Goal: Task Accomplishment & Management: Complete application form

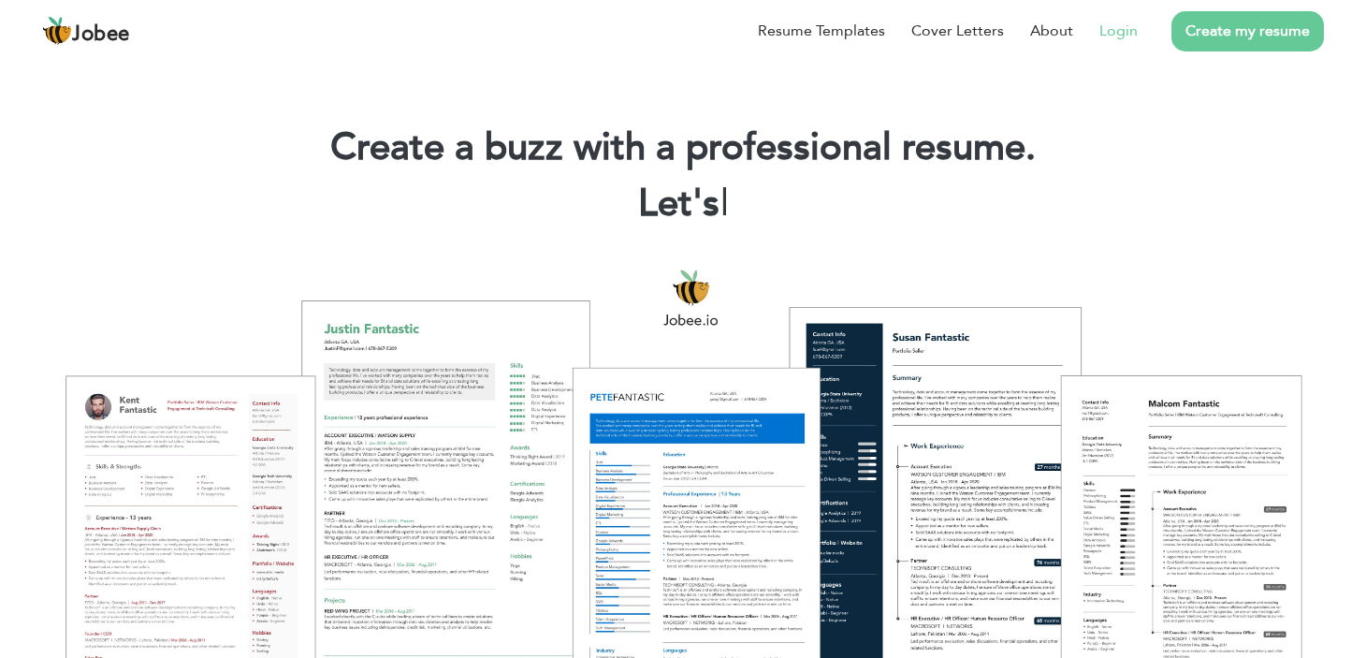
click at [1120, 28] on link "Login" at bounding box center [1119, 31] width 38 height 22
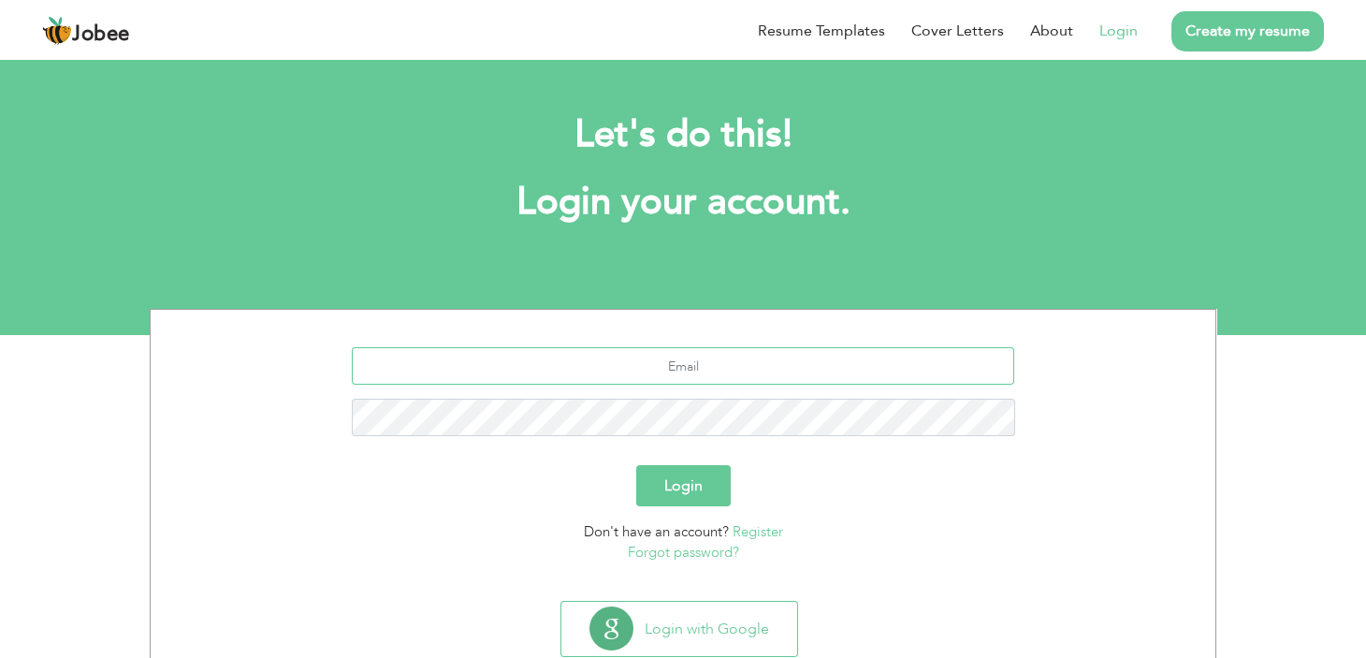
click at [706, 358] on input "text" at bounding box center [684, 365] width 664 height 37
type input "aliumair1993@yahoo.com"
click at [636, 465] on button "Login" at bounding box center [683, 485] width 95 height 41
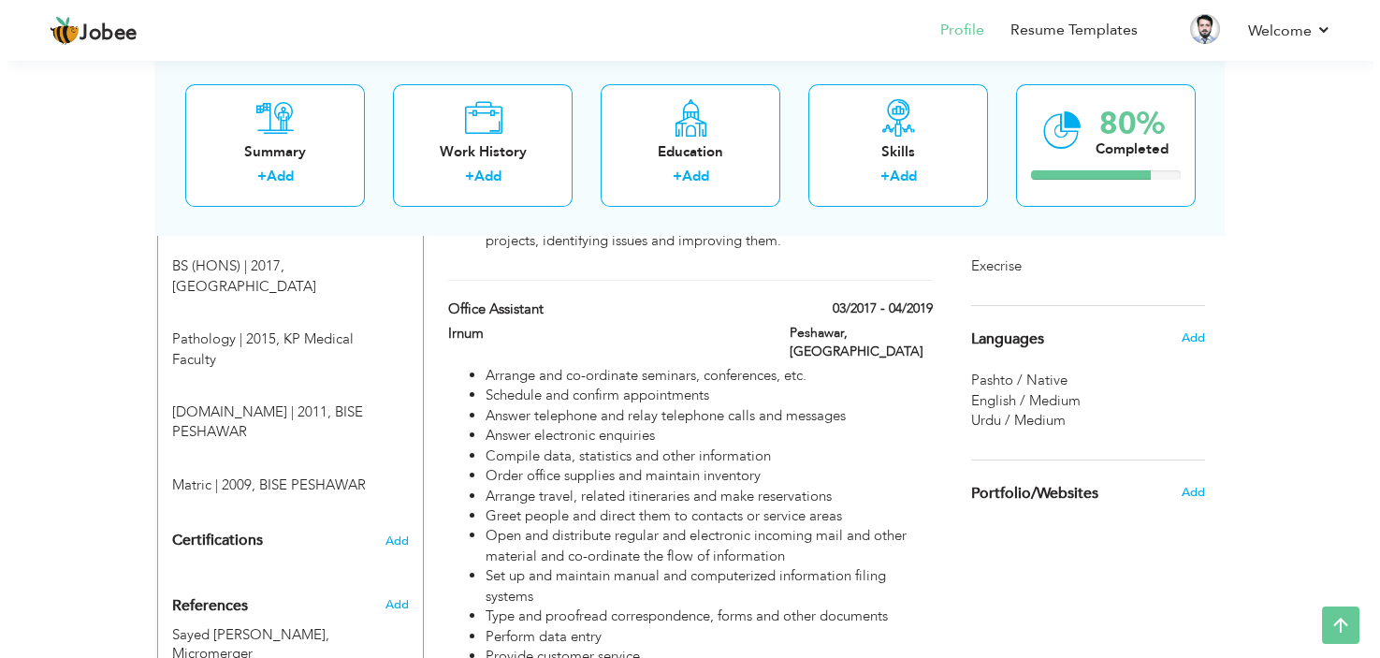
scroll to position [934, 0]
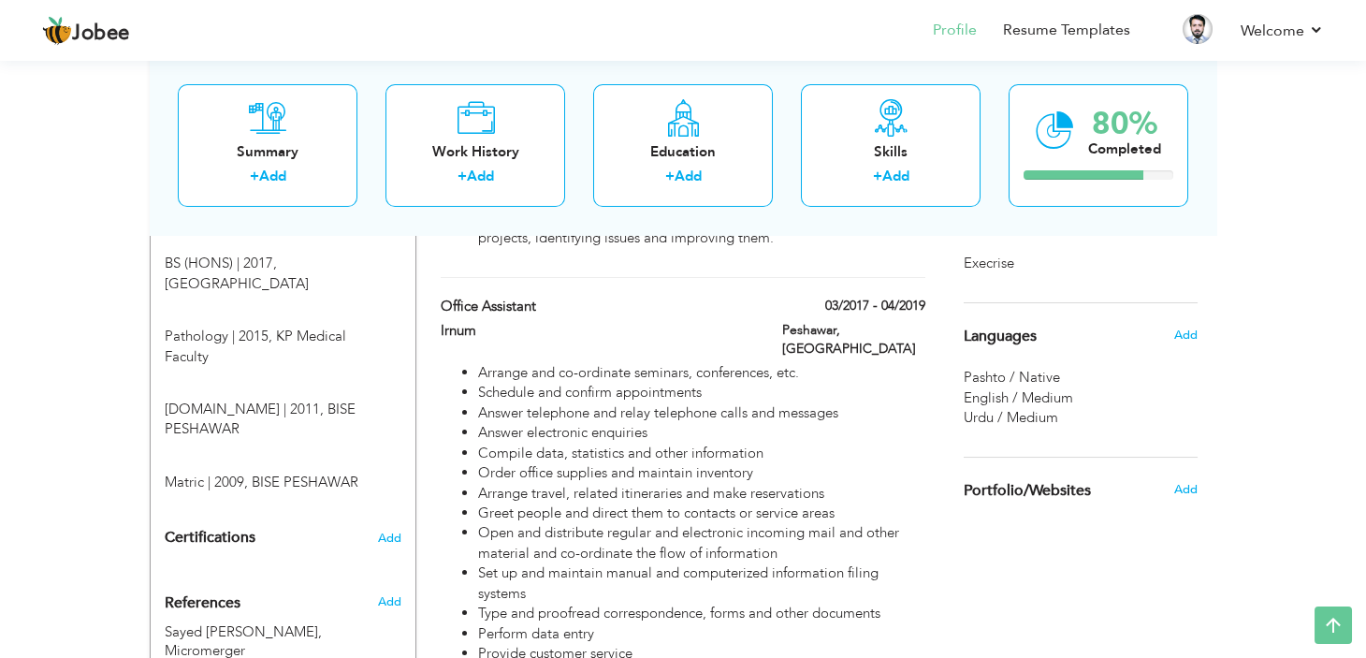
click at [690, 523] on li "Open and distribute regular and electronic incoming mail and other material and…" at bounding box center [701, 543] width 447 height 40
type input "Office Assistant"
type input "Irnum"
type input "03/2017"
type input "04/2019"
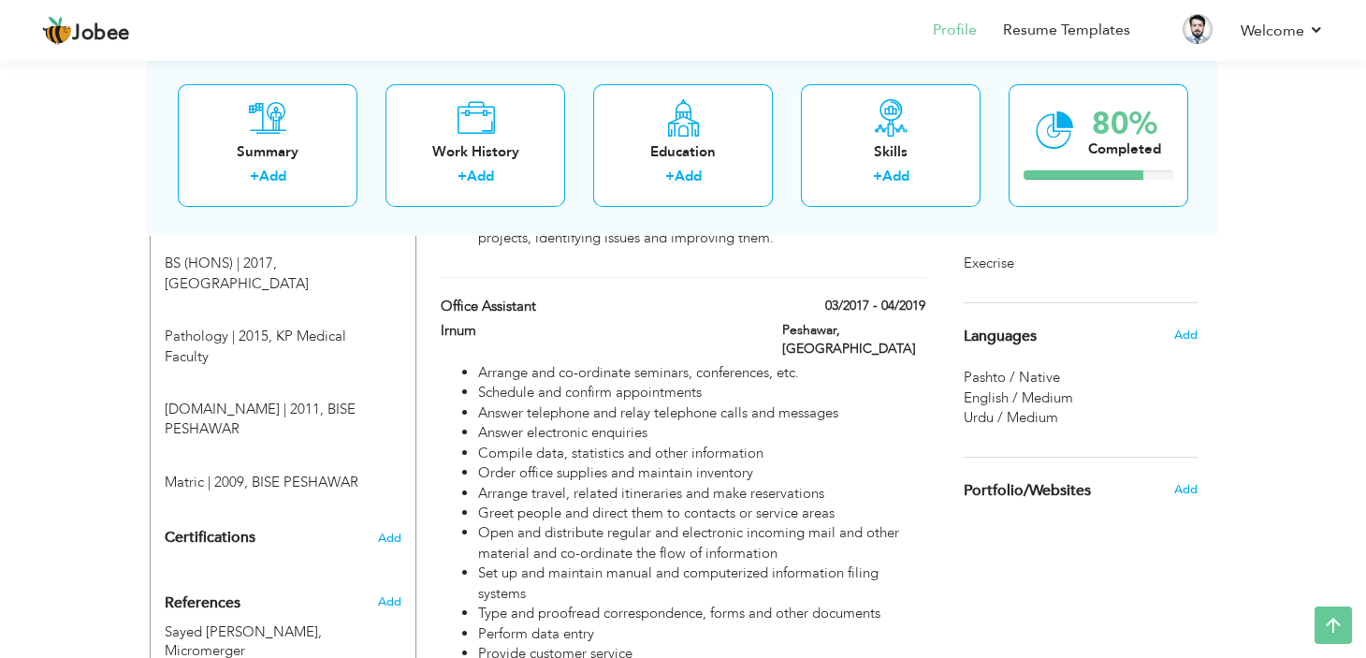
type input "Pakistan"
type input "Peshawar"
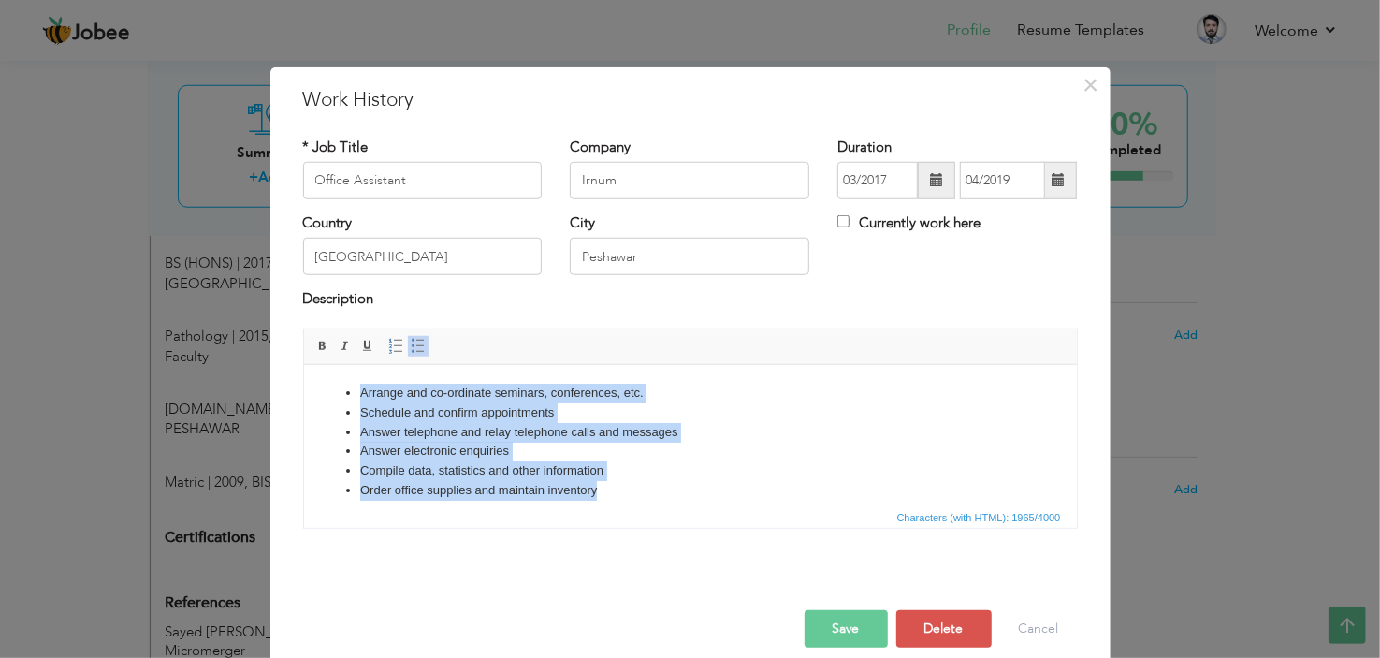
drag, startPoint x: 630, startPoint y: 486, endPoint x: 345, endPoint y: 326, distance: 326.4
click at [345, 364] on html "Arrange and co-ordinate seminars, conferences, etc. Schedule and confirm appoin…" at bounding box center [689, 645] width 773 height 563
click at [735, 439] on li "Answer telephone and relay telephone calls and messages" at bounding box center [689, 432] width 661 height 20
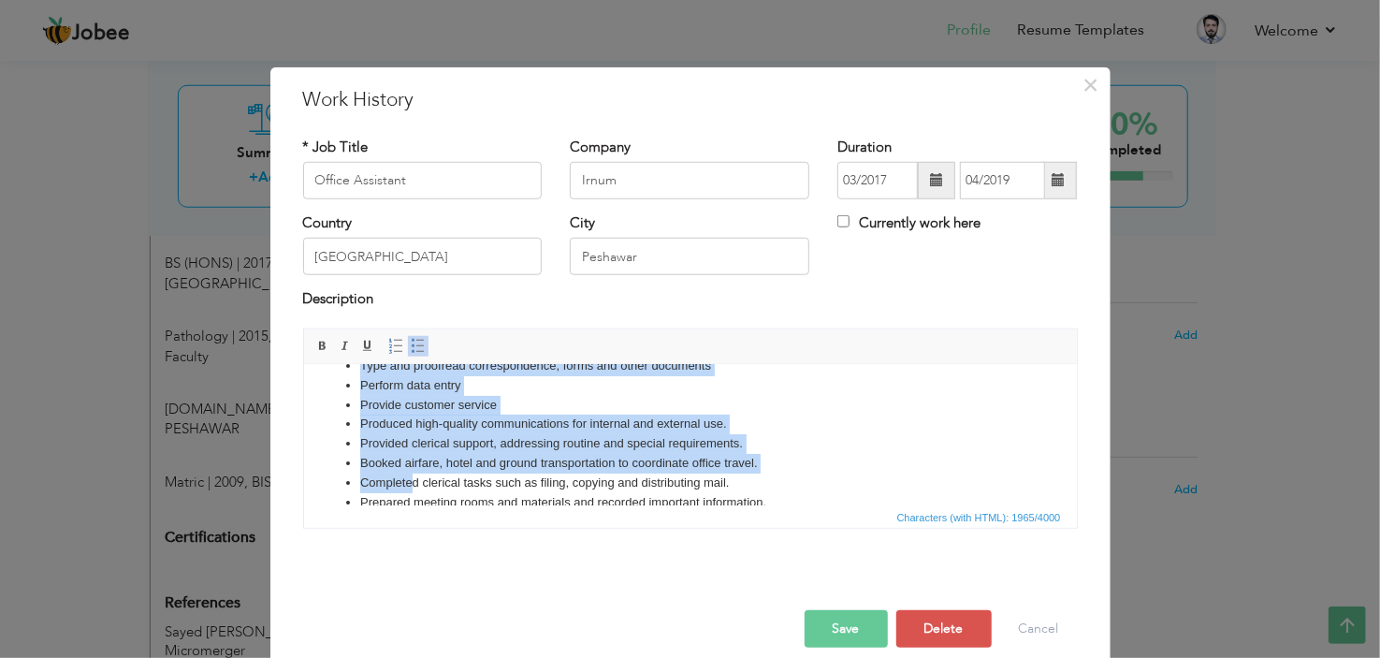
scroll to position [422, 0]
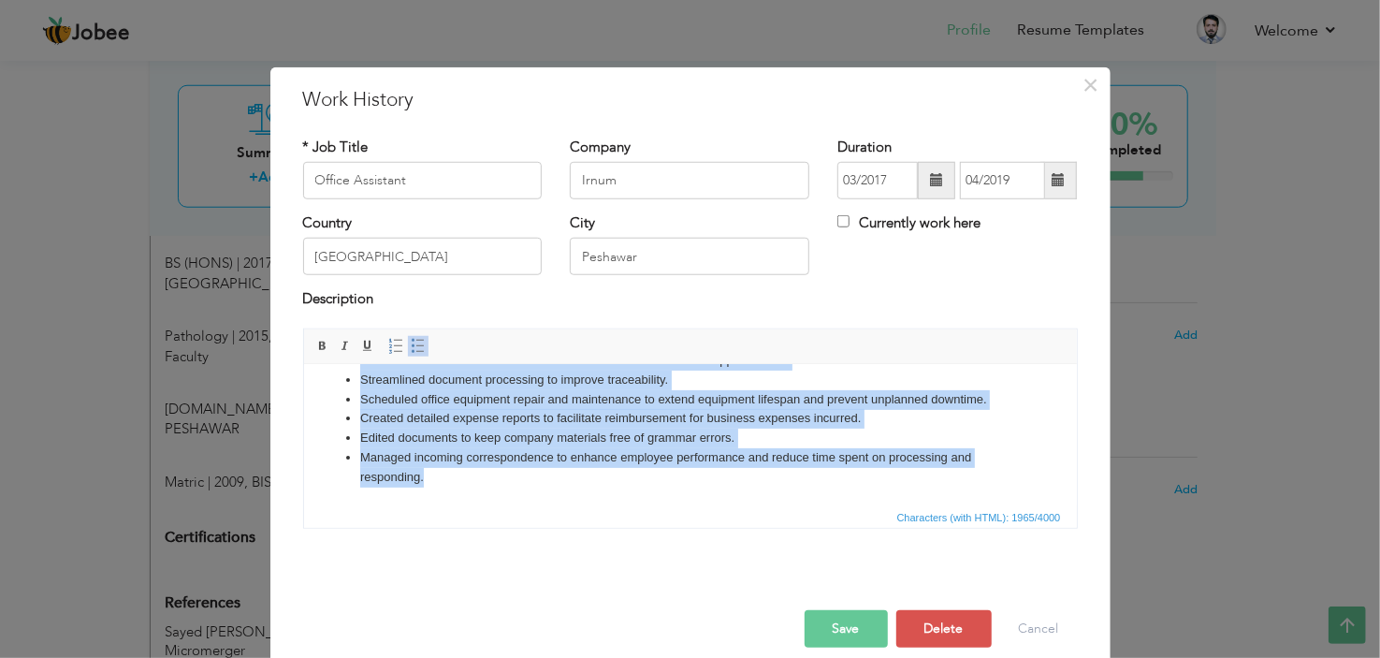
drag, startPoint x: 356, startPoint y: 391, endPoint x: 511, endPoint y: 523, distance: 203.8
click at [511, 505] on html "Arrange and co-ordinate seminars, conferences, etc. Schedule and confirm appoin…" at bounding box center [689, 223] width 773 height 563
copy ul "Arrange and co-ordinate seminars, conferences, etc. Schedule and confirm appoin…"
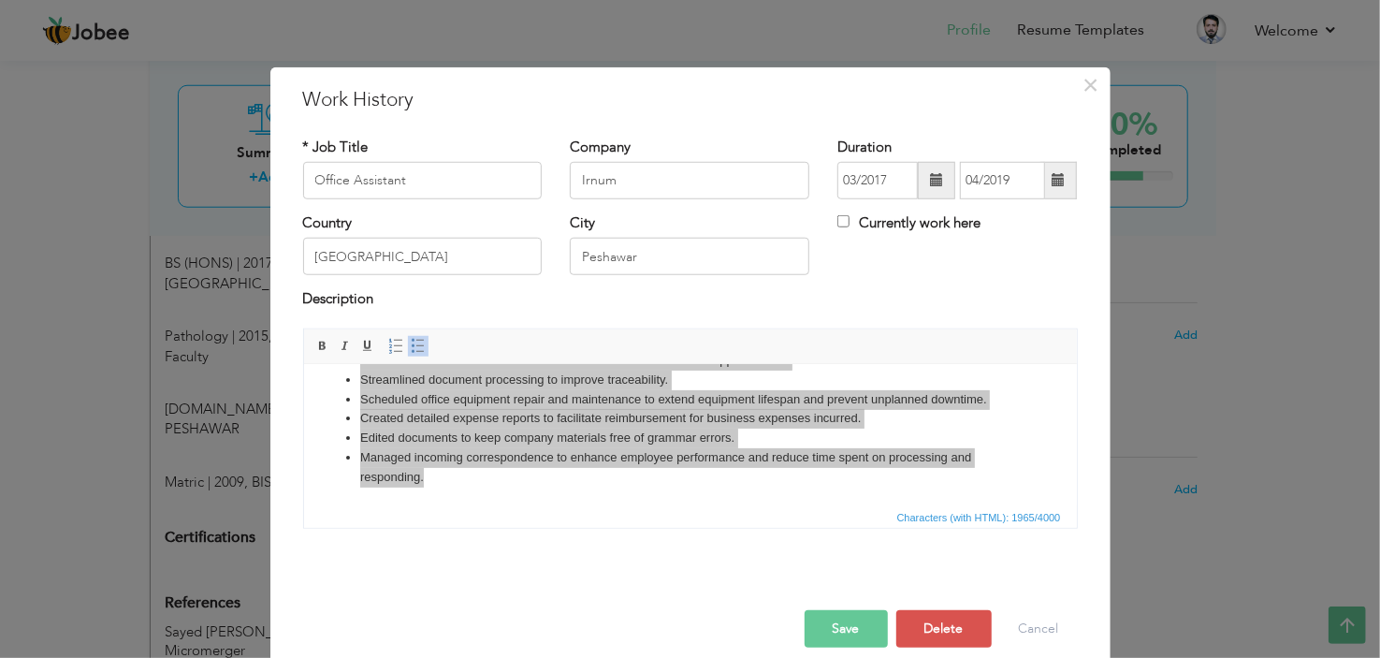
click at [805, 615] on button "Save" at bounding box center [846, 628] width 83 height 37
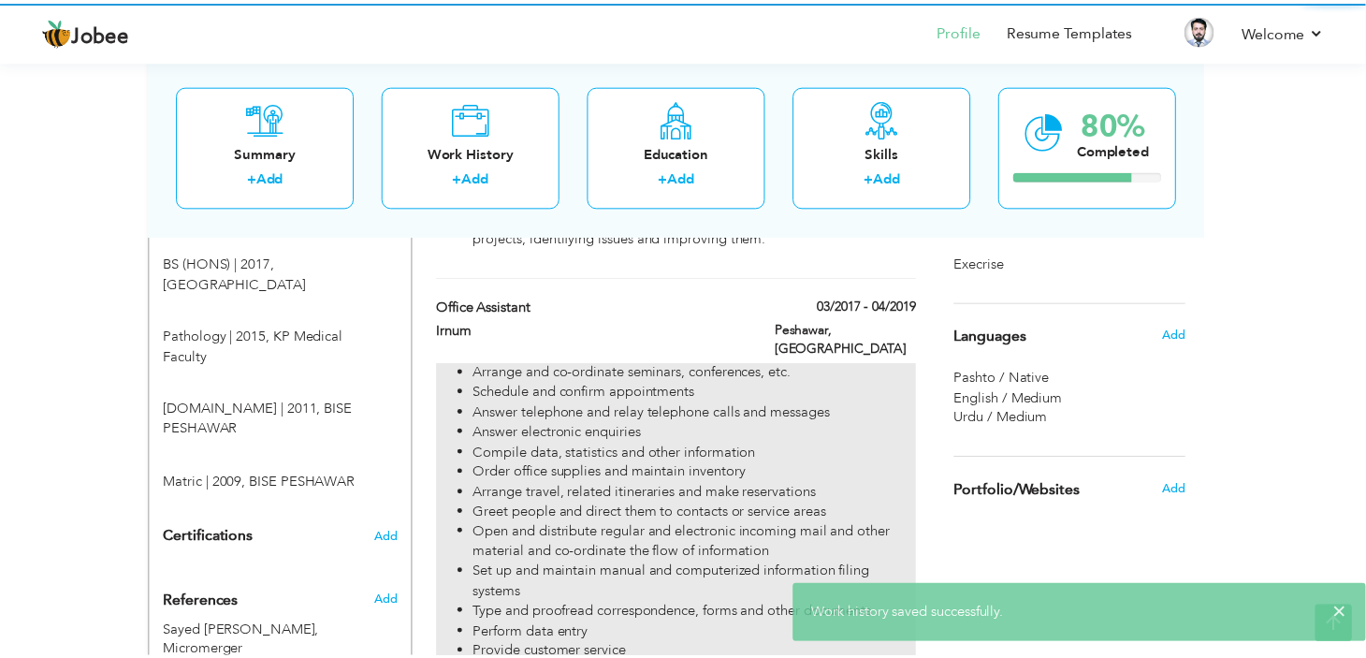
scroll to position [0, 0]
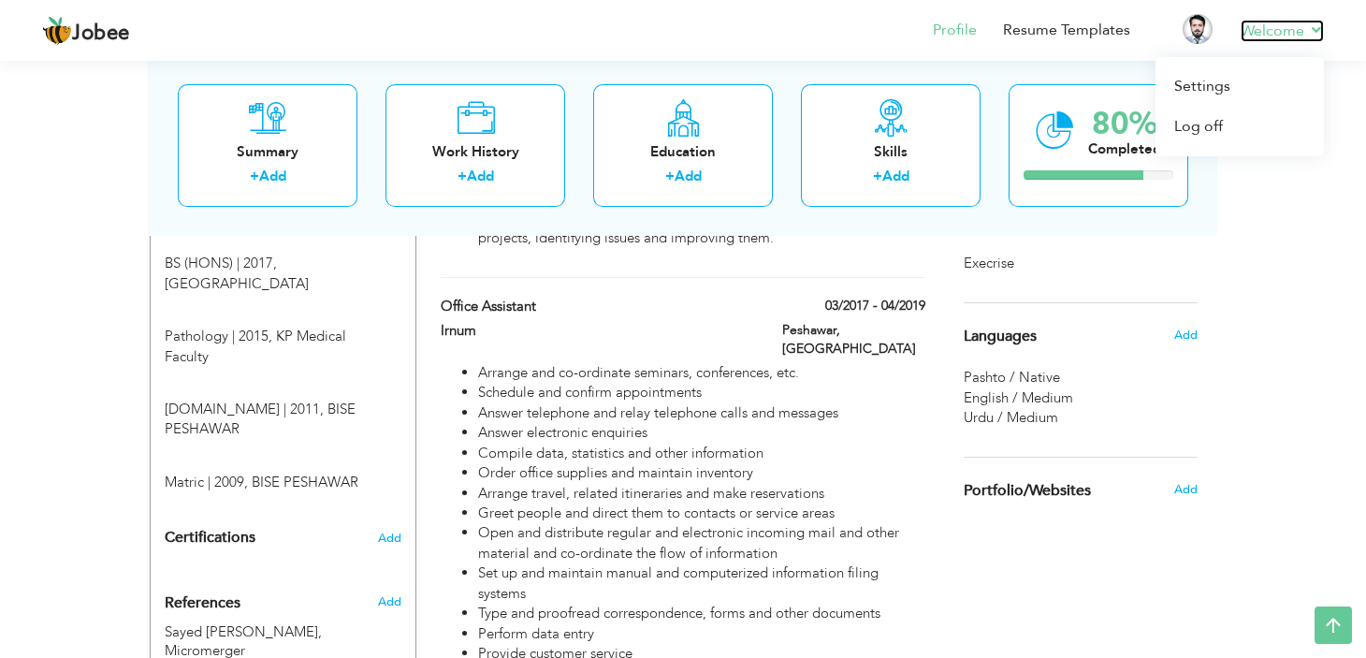
click at [1310, 36] on link "Welcome" at bounding box center [1282, 31] width 83 height 22
click at [1224, 130] on link "Log off" at bounding box center [1240, 127] width 168 height 40
